Goal: Information Seeking & Learning: Find specific fact

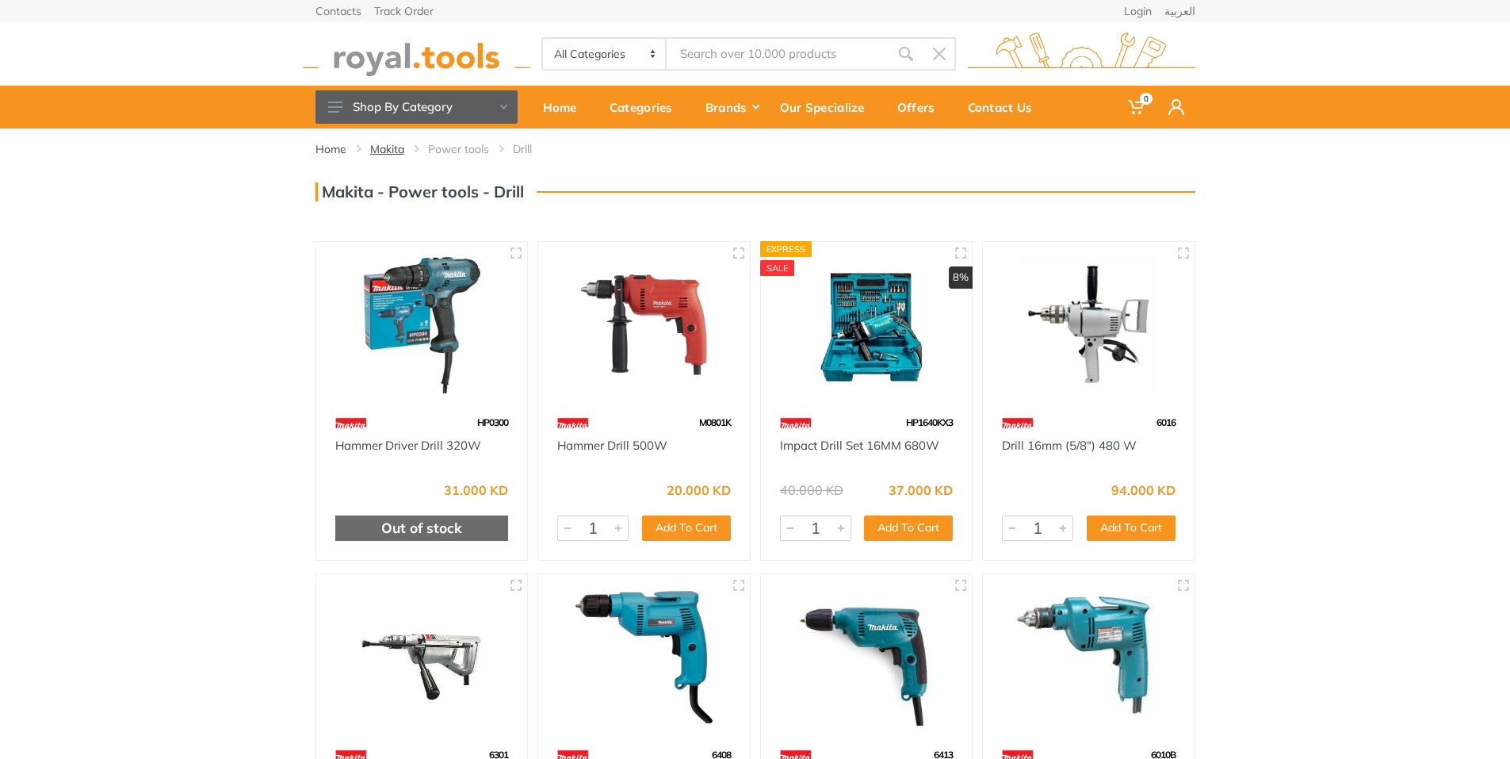
click at [400, 147] on link "Makita" at bounding box center [387, 149] width 34 height 16
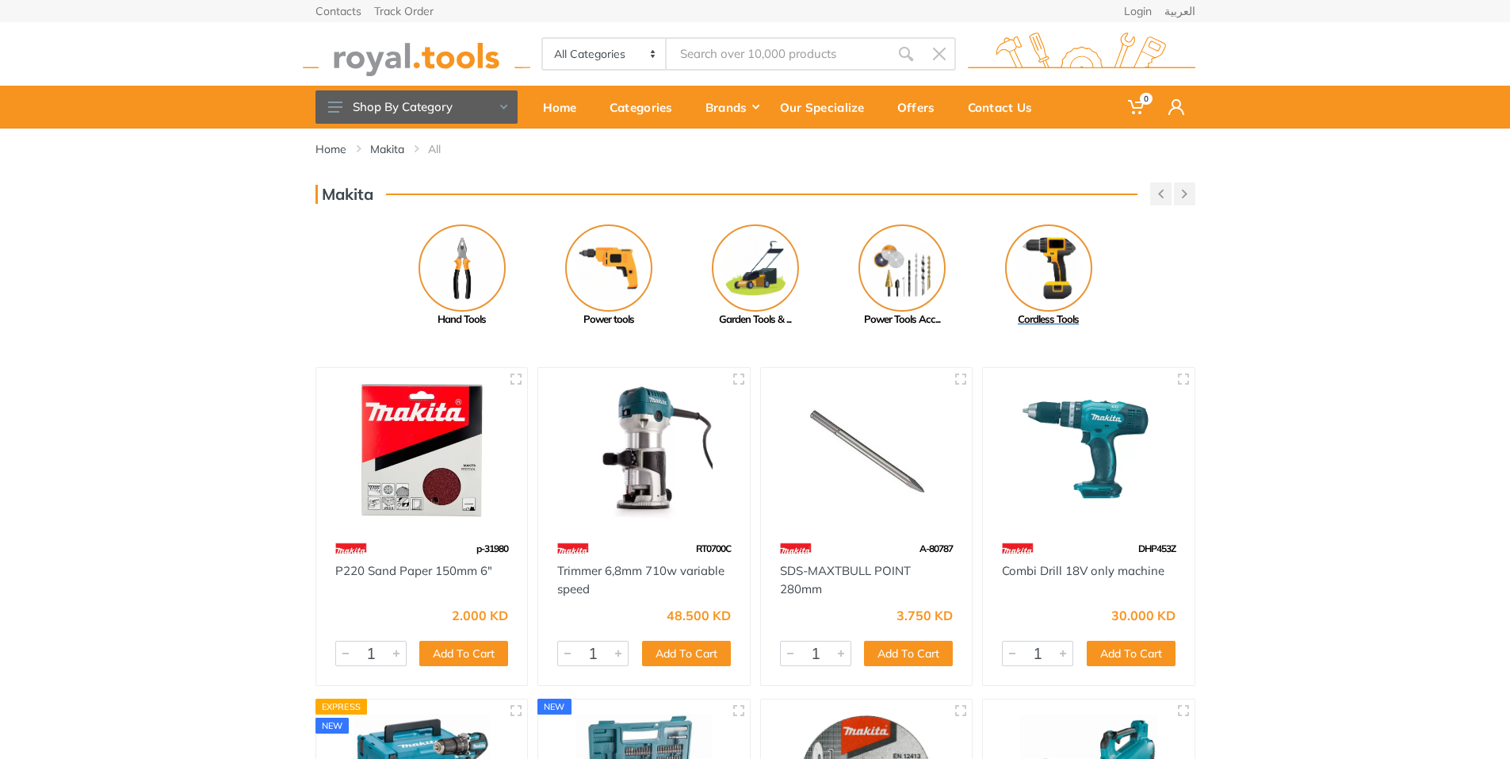
click at [1075, 294] on img at bounding box center [1048, 267] width 87 height 87
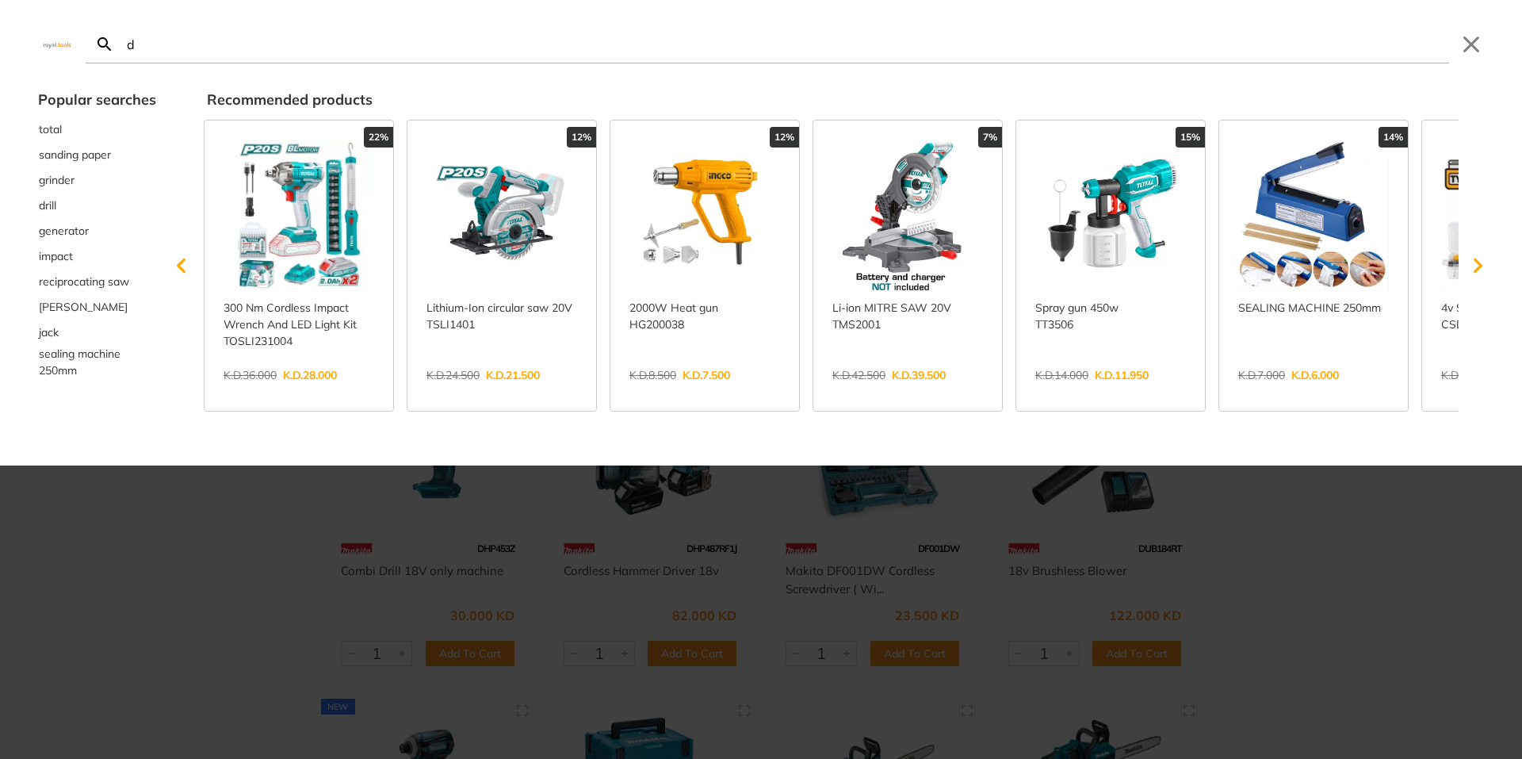
type input "dh"
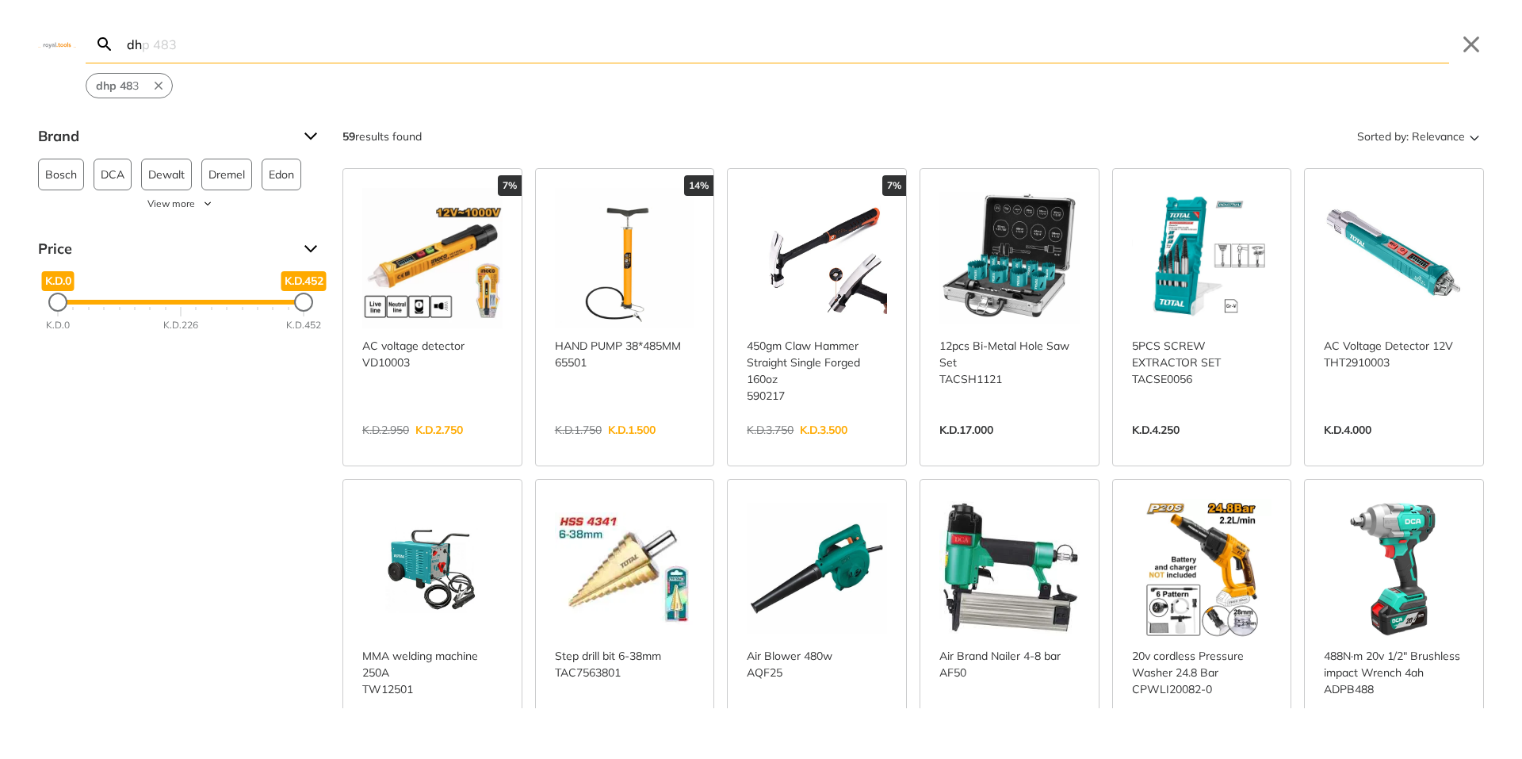
type input "d"
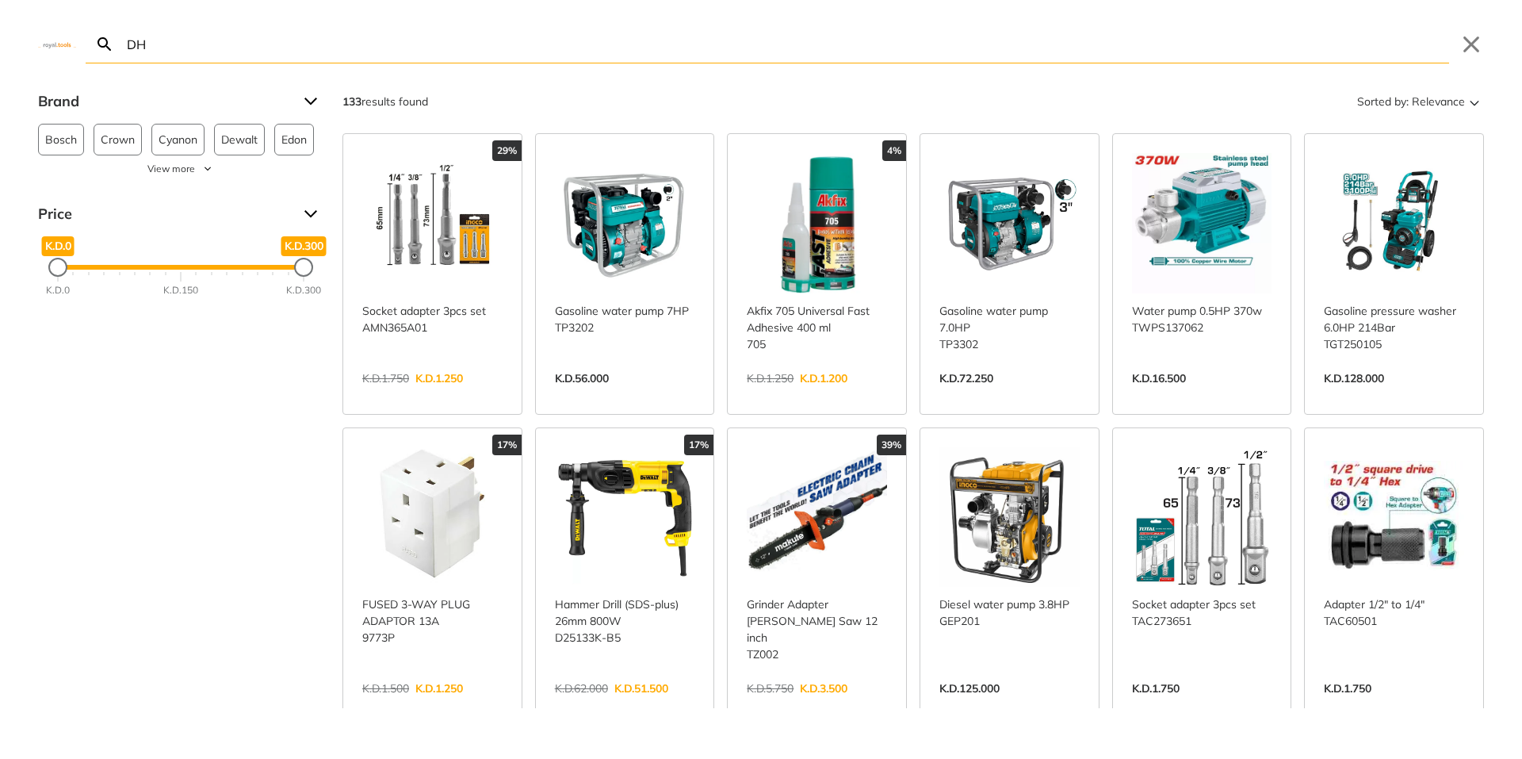
type input "D"
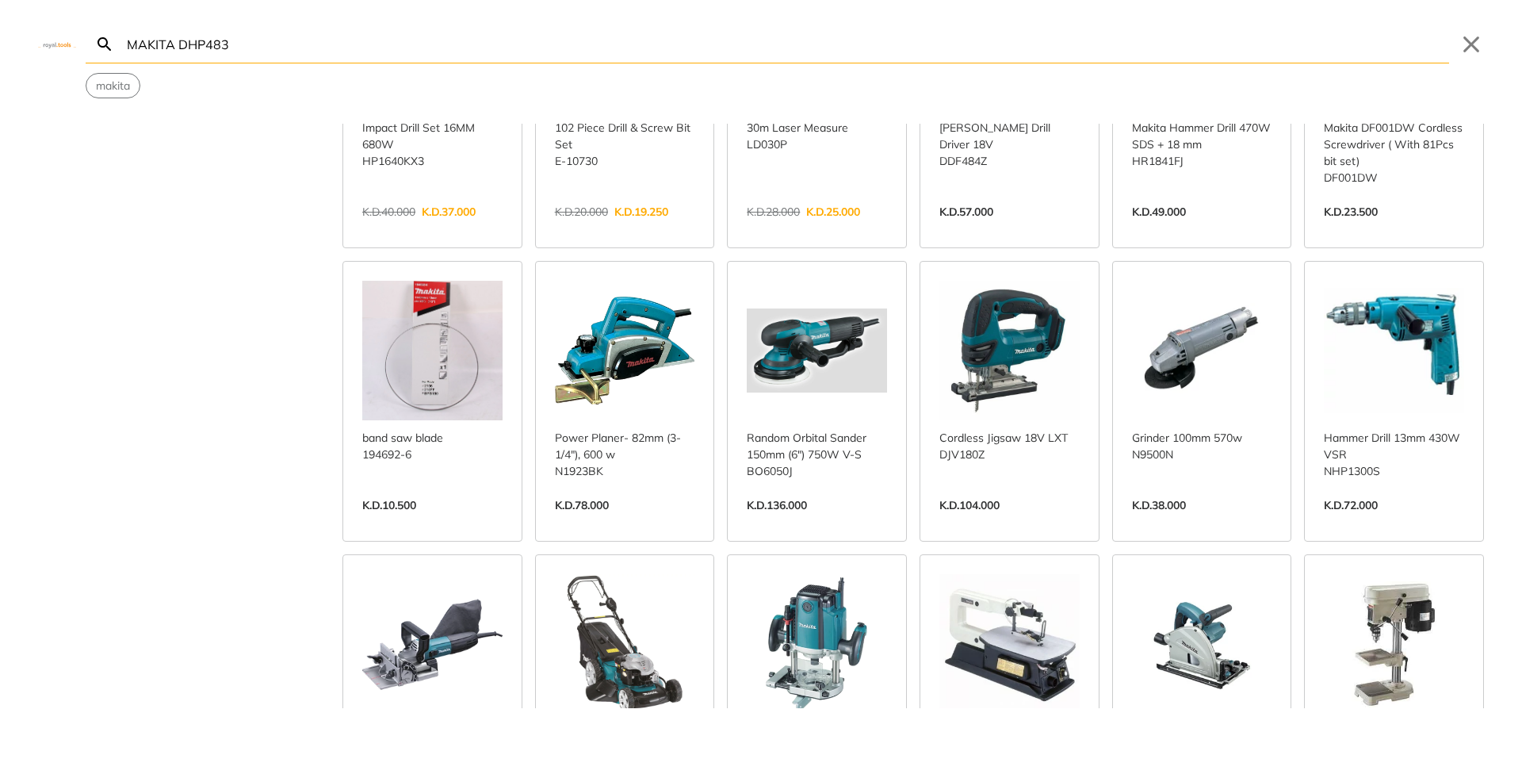
scroll to position [238, 0]
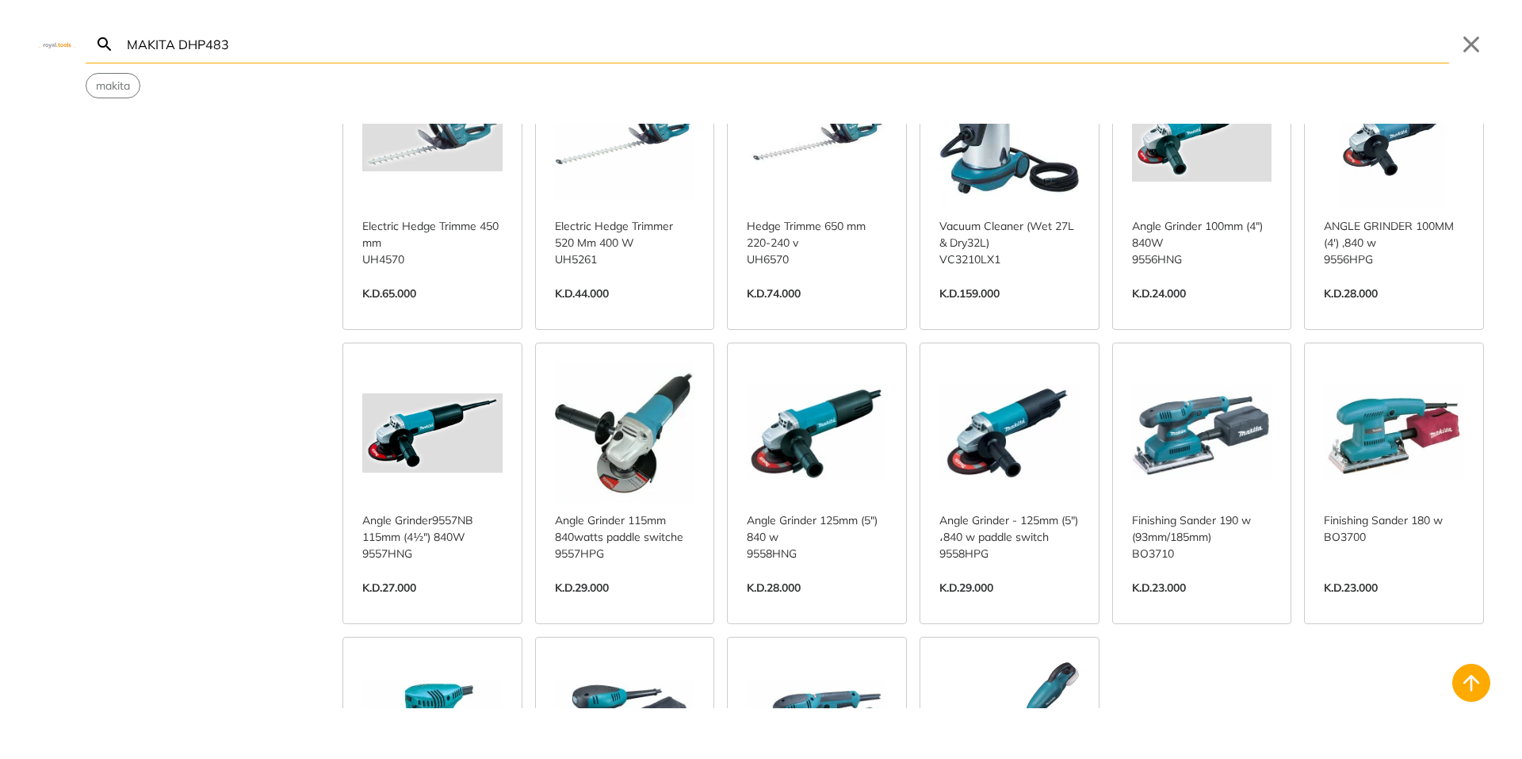
scroll to position [1348, 0]
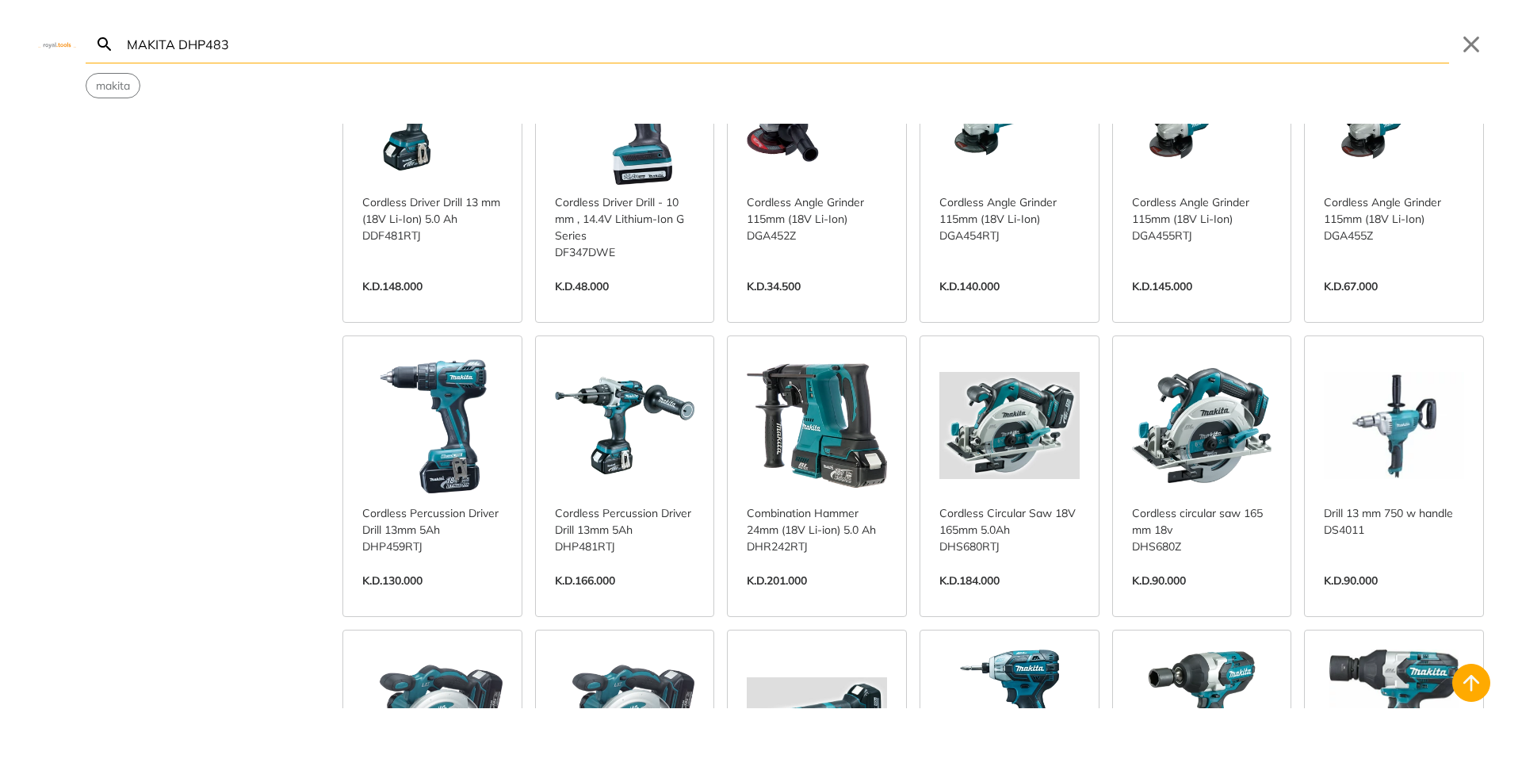
scroll to position [2220, 0]
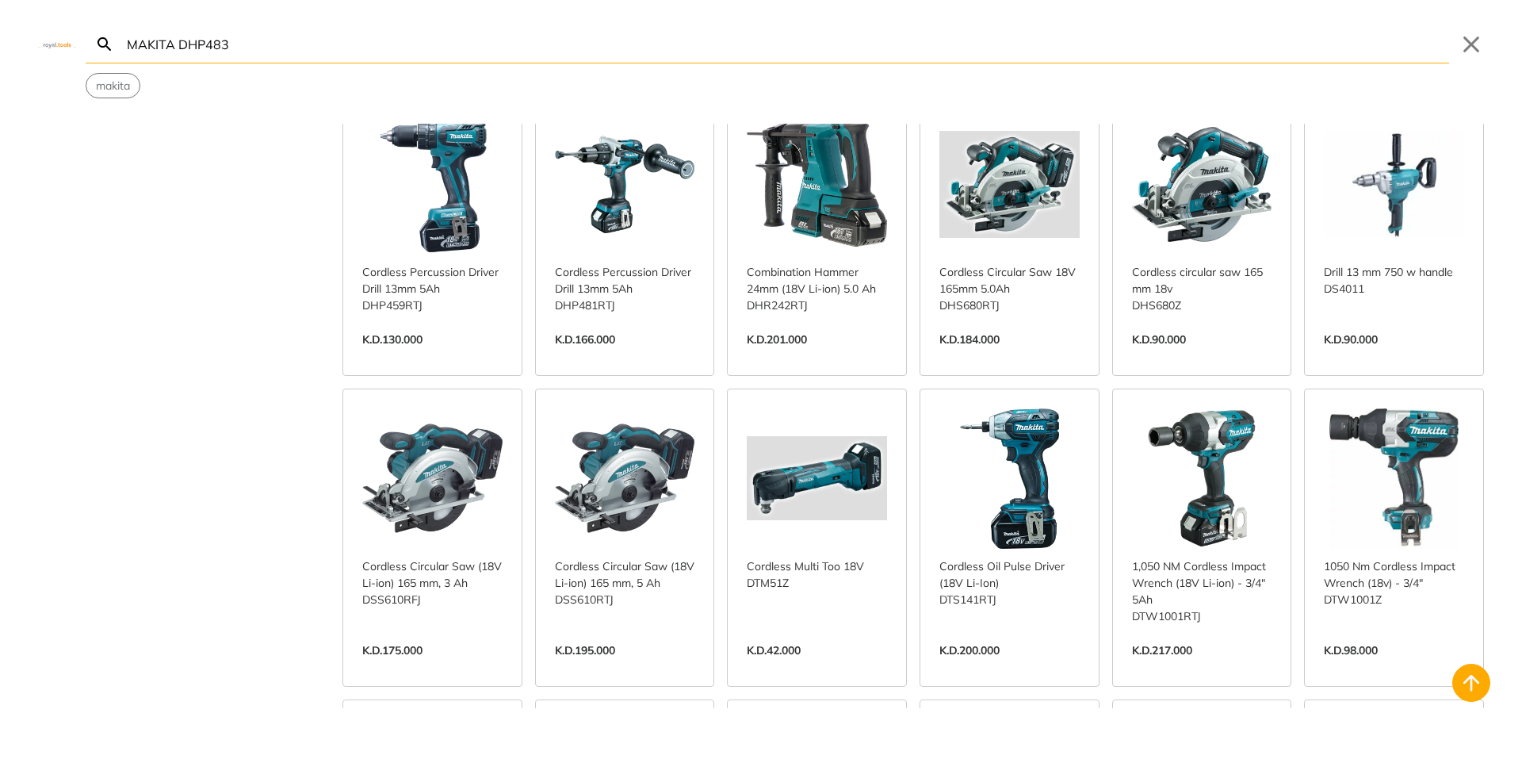
scroll to position [2775, 0]
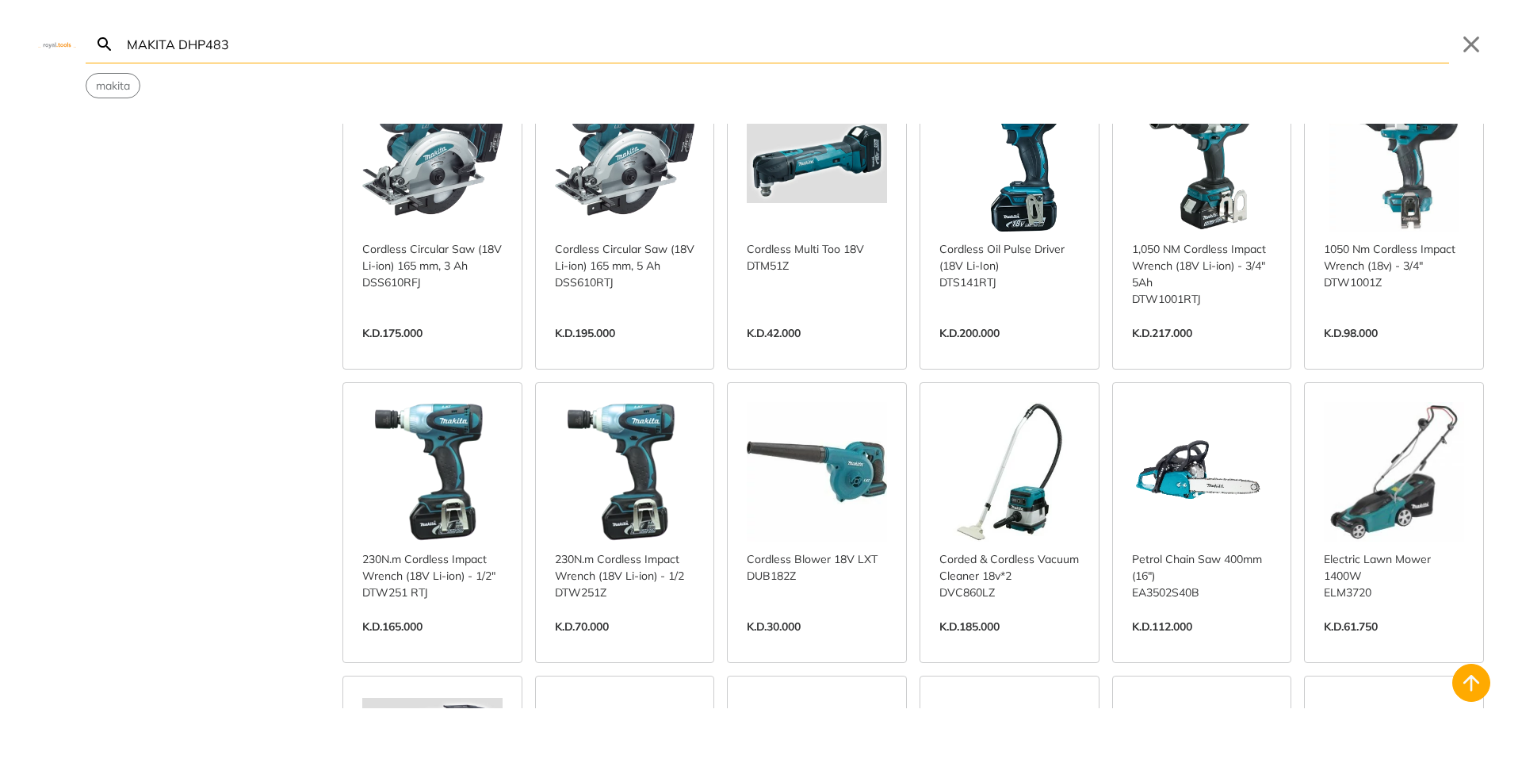
type input "MAKITA DHP483"
